Goal: Use online tool/utility: Utilize a website feature to perform a specific function

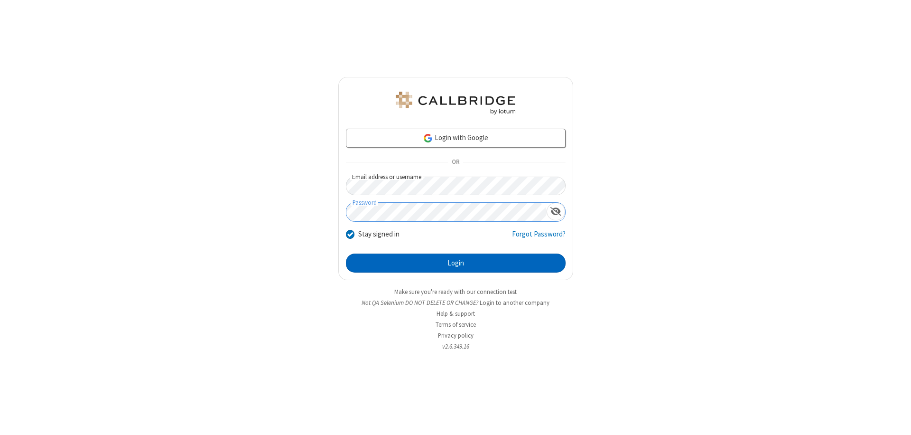
click at [456, 263] on button "Login" at bounding box center [456, 262] width 220 height 19
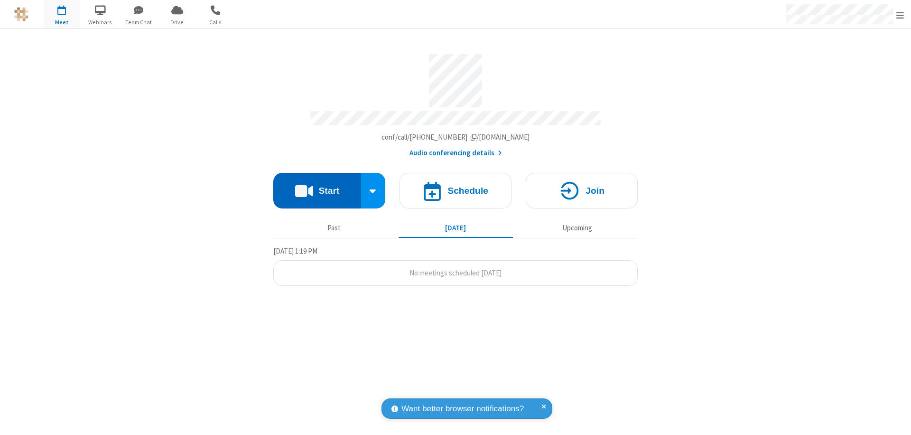
click at [317, 186] on button "Start" at bounding box center [317, 191] width 88 height 36
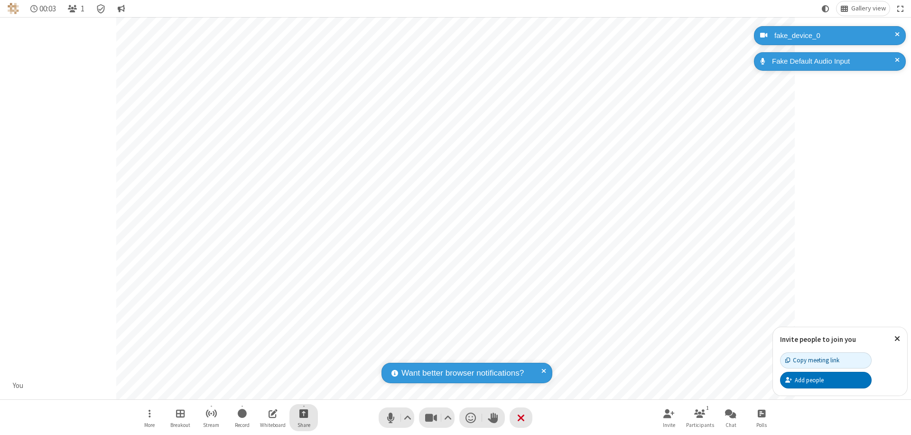
click at [304, 413] on span "Start sharing" at bounding box center [304, 413] width 9 height 12
click at [303, 355] on span "Share additional camera" at bounding box center [309, 357] width 70 height 8
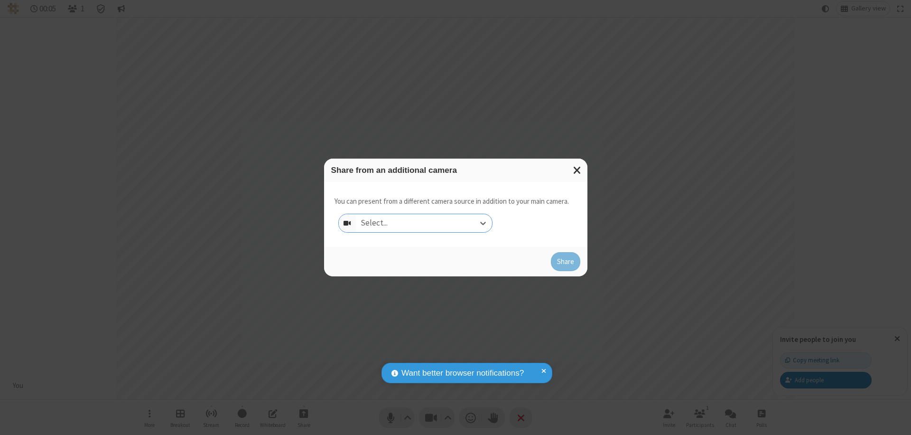
click at [424, 223] on div "Select..." at bounding box center [424, 223] width 136 height 18
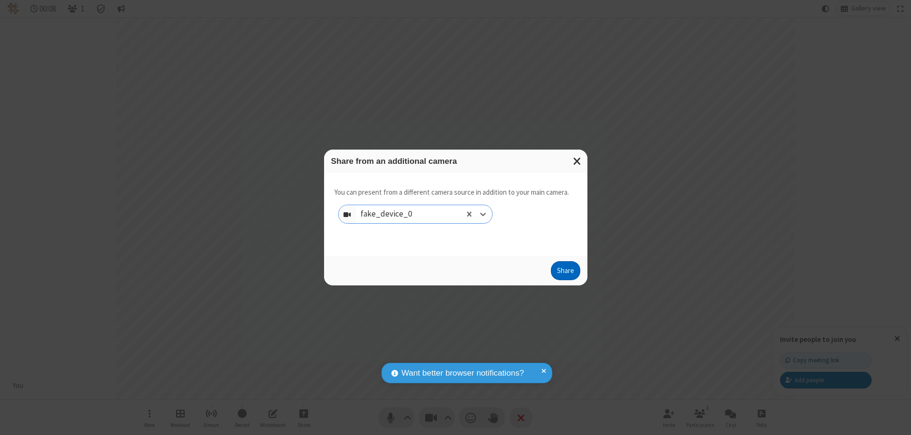
click at [565, 272] on button "Share" at bounding box center [565, 270] width 29 height 19
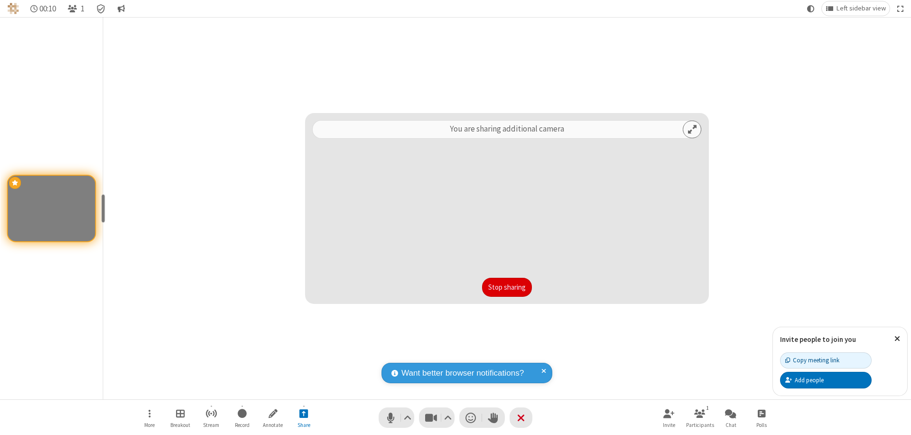
click at [507, 287] on button "Stop sharing" at bounding box center [507, 287] width 50 height 19
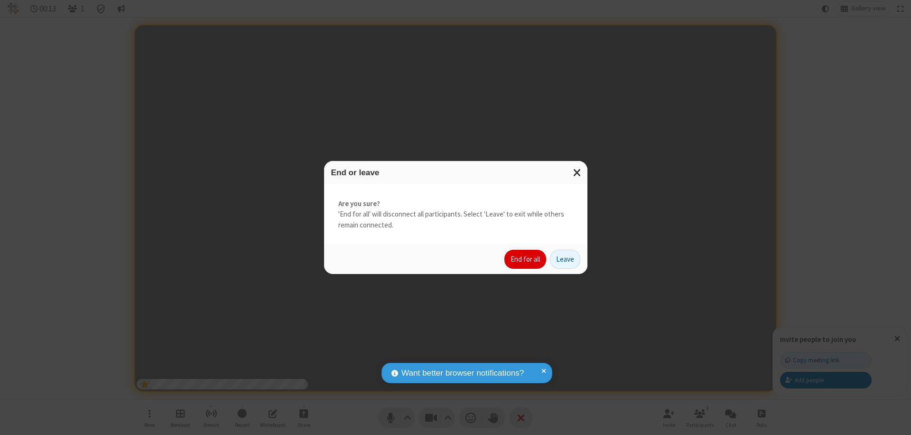
click at [526, 259] on button "End for all" at bounding box center [526, 259] width 42 height 19
